Goal: Navigation & Orientation: Find specific page/section

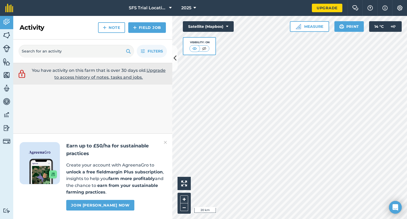
click at [105, 107] on div "You have activity on this farm that is over 30 days old. Upgrade to access hist…" at bounding box center [92, 141] width 159 height 156
click at [142, 12] on button "SFS Trial Locations" at bounding box center [150, 8] width 47 height 16
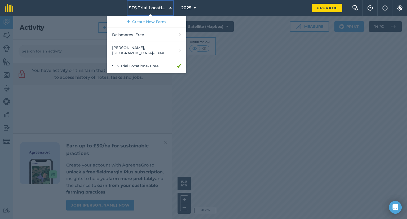
click at [143, 10] on span "SFS Trial Locations" at bounding box center [148, 8] width 38 height 6
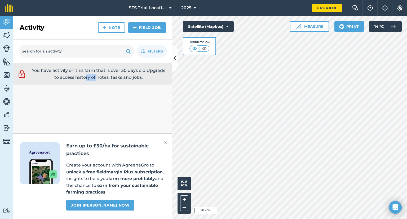
drag, startPoint x: 87, startPoint y: 97, endPoint x: 95, endPoint y: 97, distance: 8.5
click at [95, 97] on div "You have activity on this farm that is over 30 days old. Upgrade to access hist…" at bounding box center [92, 141] width 159 height 156
click at [3, 48] on img at bounding box center [6, 48] width 7 height 7
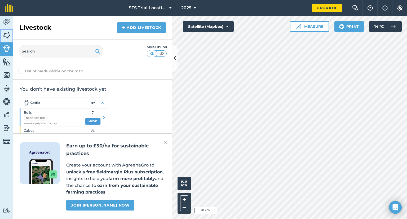
click at [8, 36] on img at bounding box center [6, 35] width 7 height 8
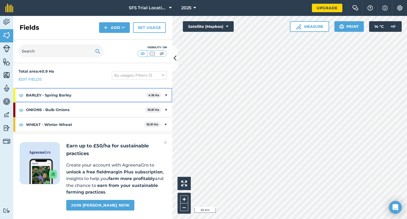
click at [165, 96] on icon at bounding box center [165, 95] width 1 height 6
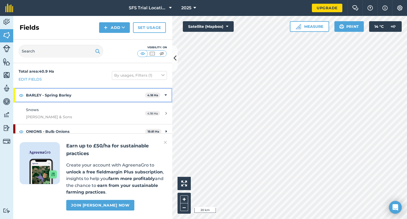
click at [165, 96] on icon at bounding box center [165, 95] width 2 height 6
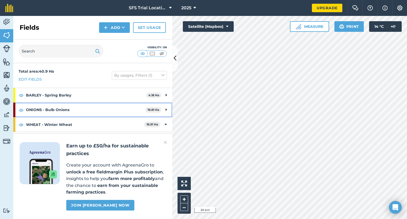
click at [167, 106] on div "ONIONS - Bulb Onions 19.81 Ha" at bounding box center [92, 109] width 159 height 14
click at [165, 108] on icon at bounding box center [165, 110] width 2 height 6
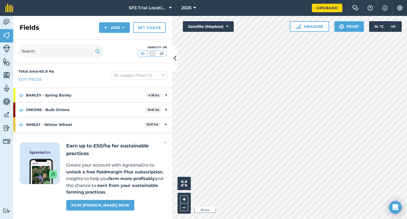
click at [166, 141] on img at bounding box center [165, 142] width 3 height 6
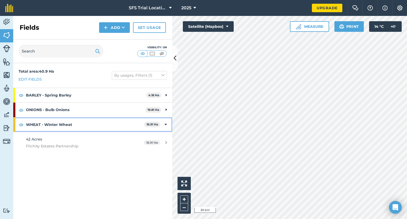
click at [162, 123] on div "WHEAT - Winter Wheat 16.91 Ha" at bounding box center [92, 124] width 159 height 14
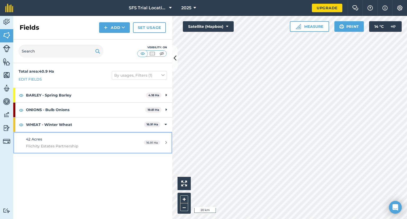
click at [71, 139] on div "42 Acres Flichity Estates Partnership" at bounding box center [76, 142] width 100 height 13
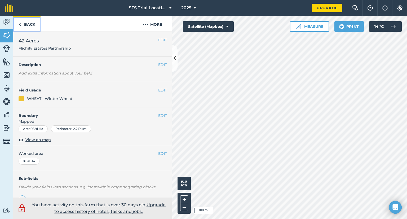
click at [22, 22] on link "Back" at bounding box center [26, 24] width 27 height 16
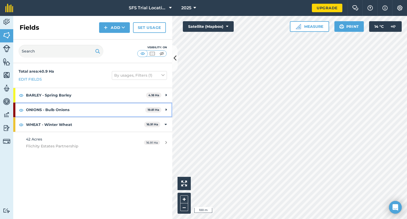
click at [165, 109] on div "ONIONS - Bulb Onions 19.81 Ha" at bounding box center [92, 109] width 159 height 14
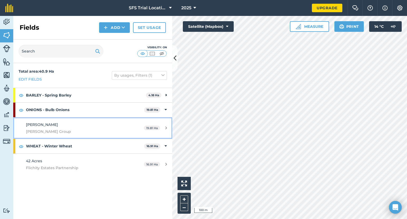
click at [68, 128] on span "[PERSON_NAME] Group" at bounding box center [76, 131] width 100 height 6
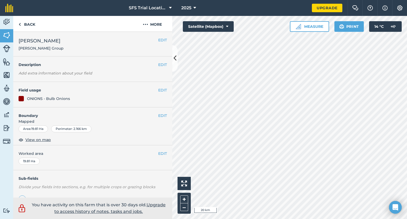
click at [169, 124] on div "Activity Fields Livestock Features Maps Team Vehicles Data Reporting Billing Tu…" at bounding box center [203, 117] width 407 height 203
